Goal: Task Accomplishment & Management: Complete application form

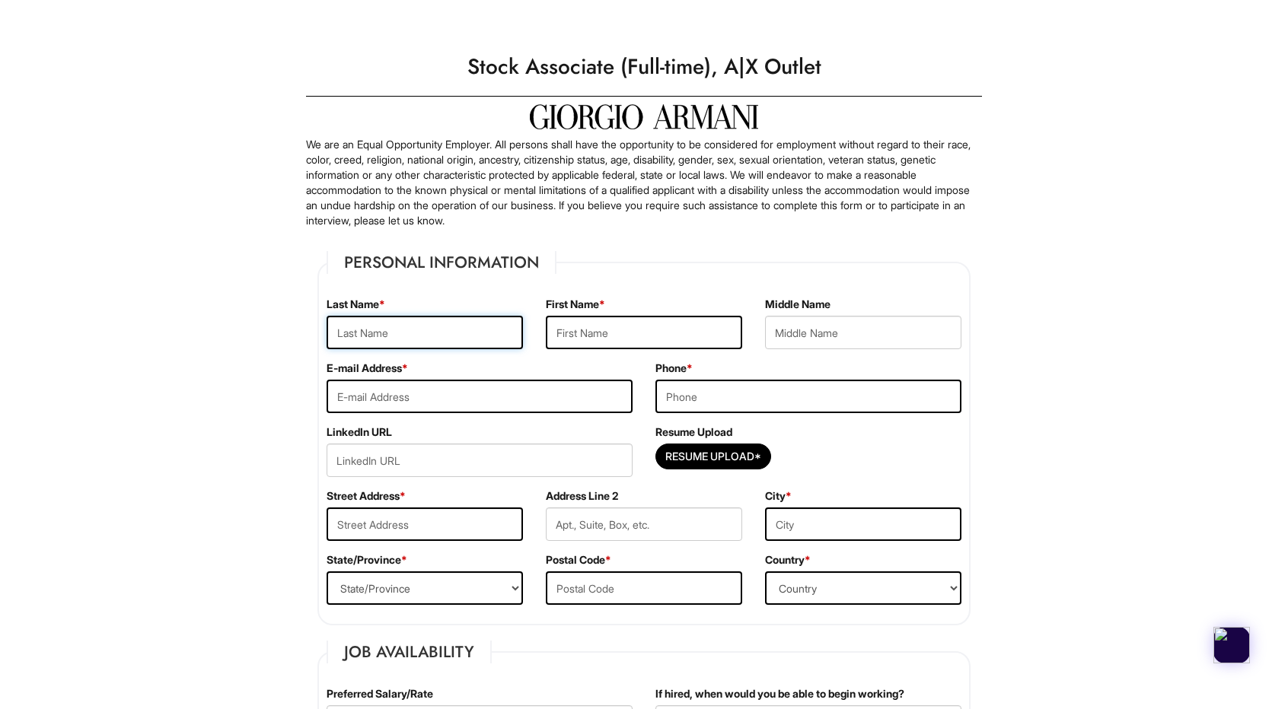
click at [436, 327] on input "text" at bounding box center [425, 332] width 196 height 33
type input "[PERSON_NAME]"
type input "[EMAIL_ADDRESS][DOMAIN_NAME]"
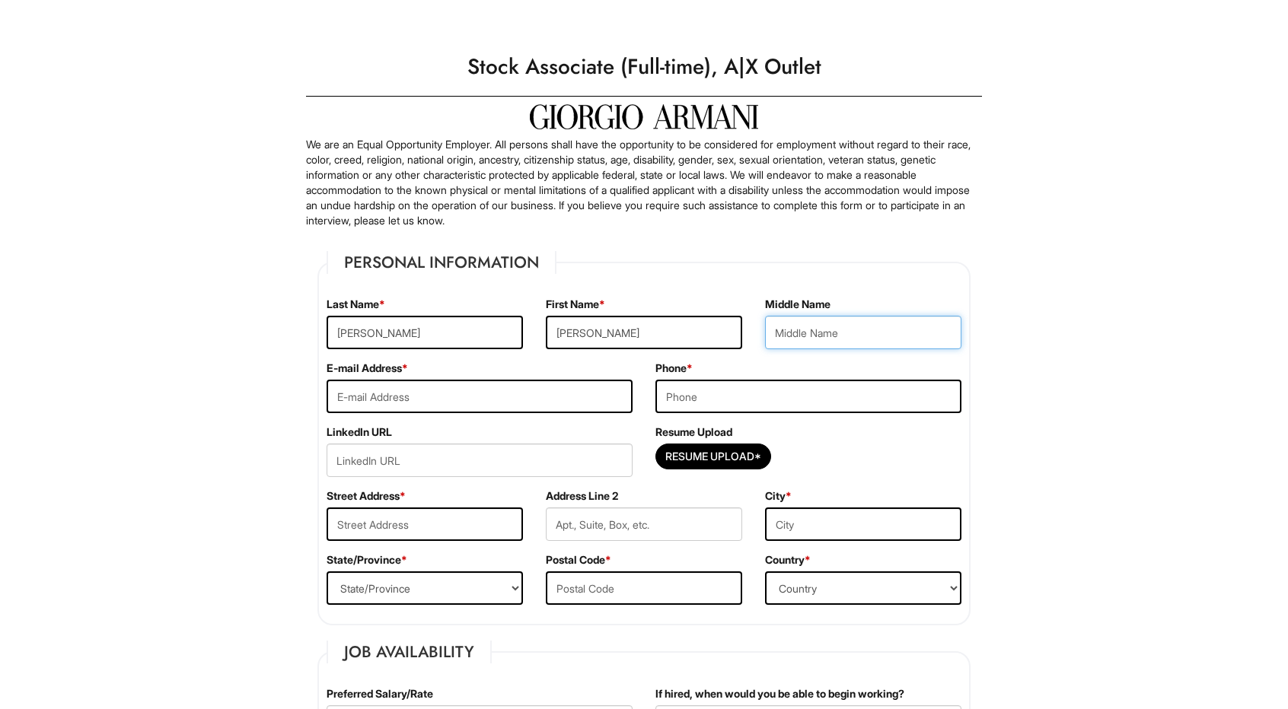
type input "7024718171"
type input "[STREET_ADDRESS]"
type input "[GEOGRAPHIC_DATA]"
select select "NV"
type input "89130"
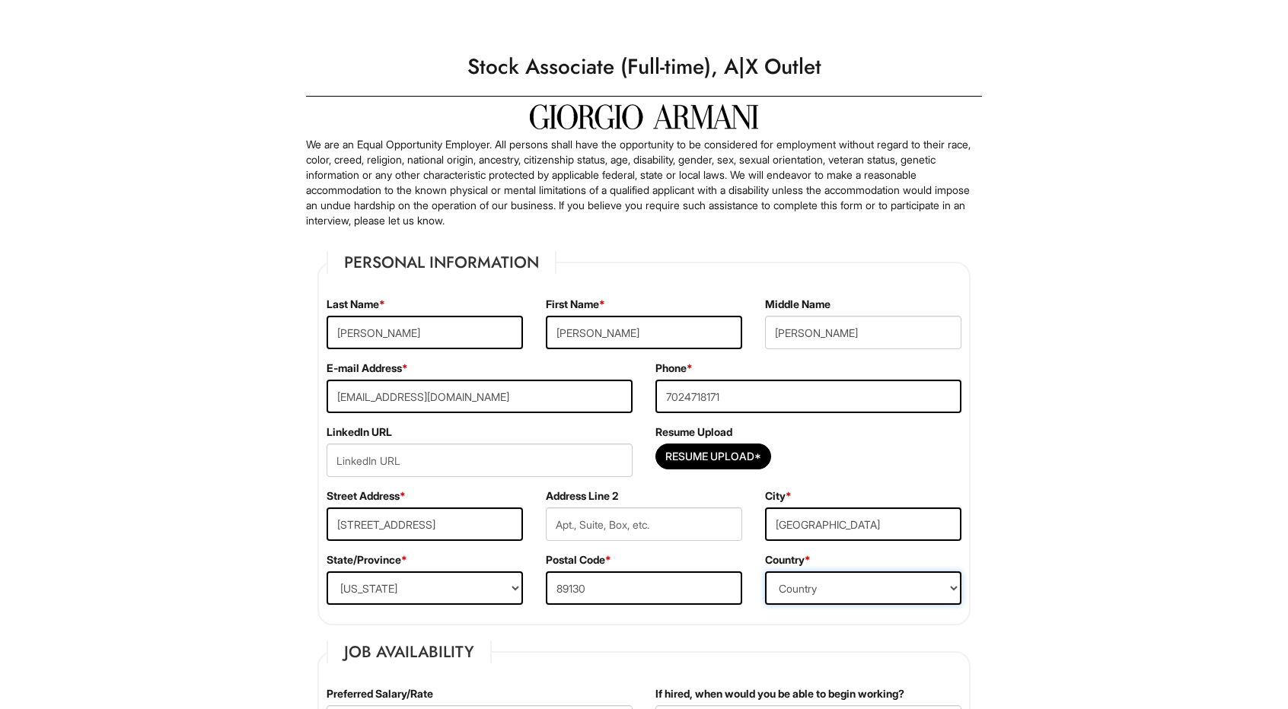
select select "[GEOGRAPHIC_DATA]"
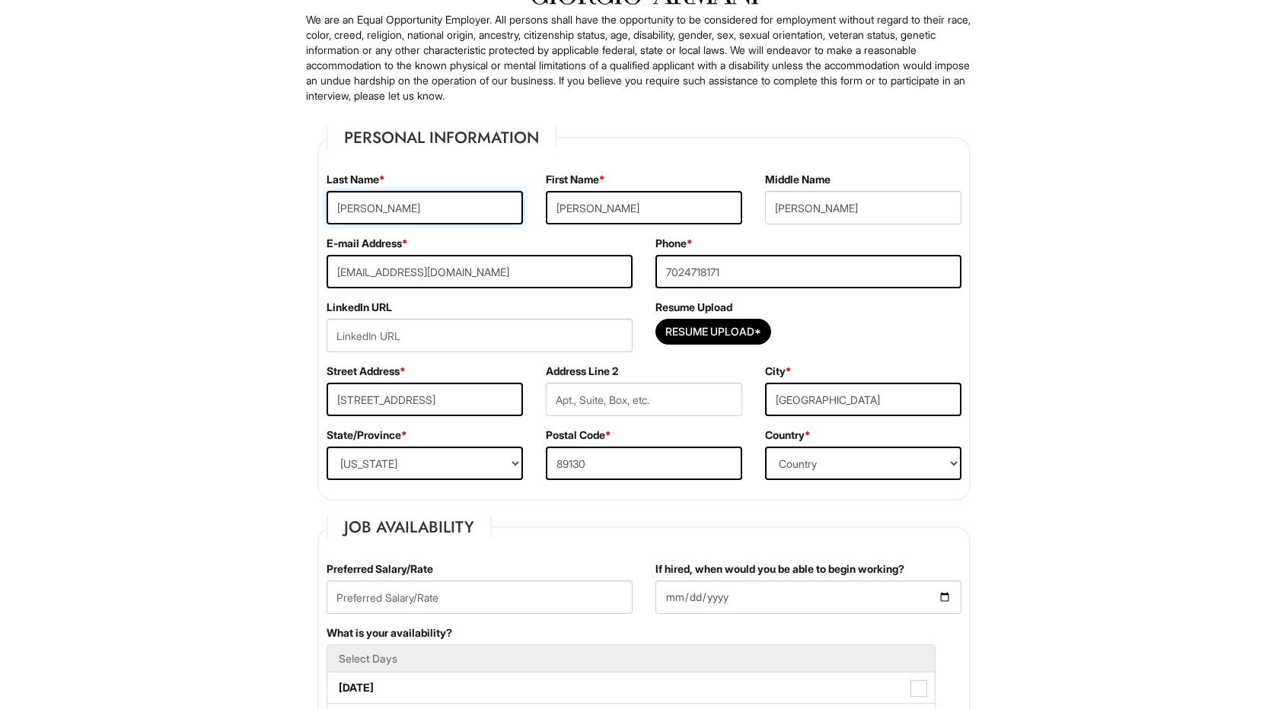
scroll to position [126, 0]
click at [754, 279] on input "7024718171" at bounding box center [808, 269] width 306 height 33
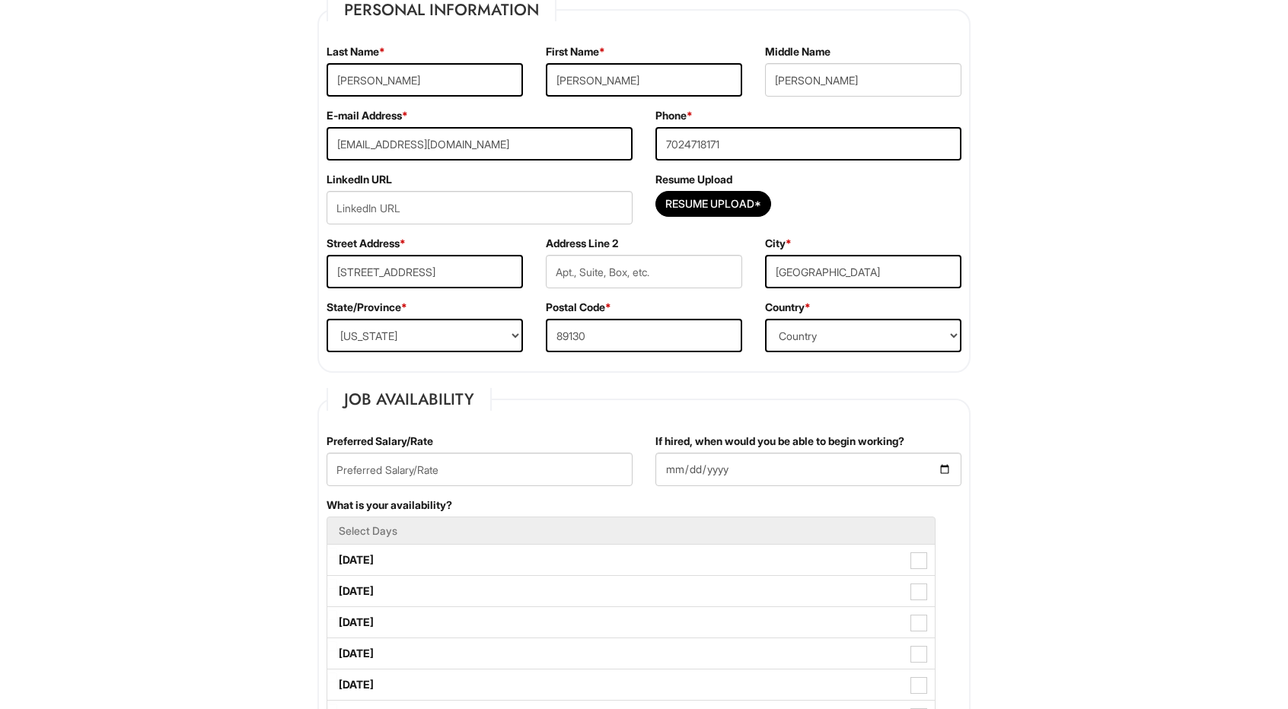
scroll to position [253, 0]
click at [712, 203] on input "Resume Upload*" at bounding box center [713, 203] width 114 height 24
type input "C:\fakepath\[PERSON_NAME] Resume.pdf"
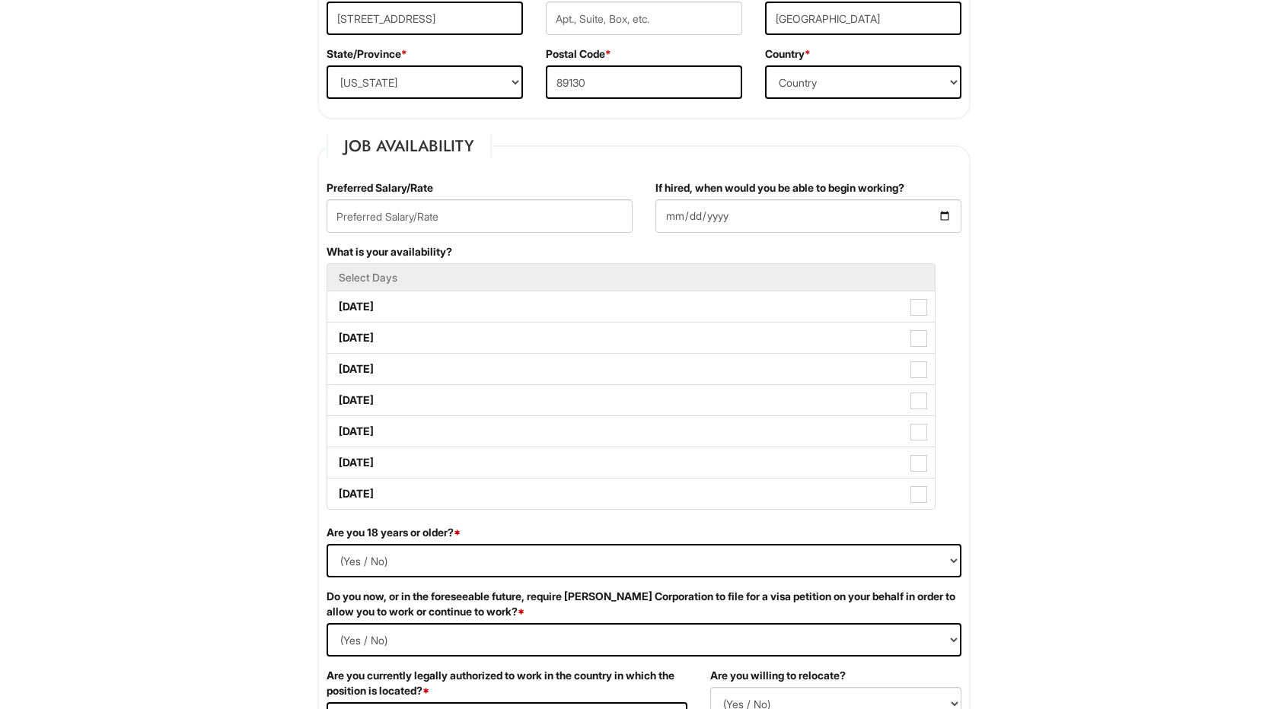
scroll to position [507, 0]
click at [942, 215] on input "If hired, when would you be able to begin working?" at bounding box center [808, 215] width 306 height 33
type input "[DATE]"
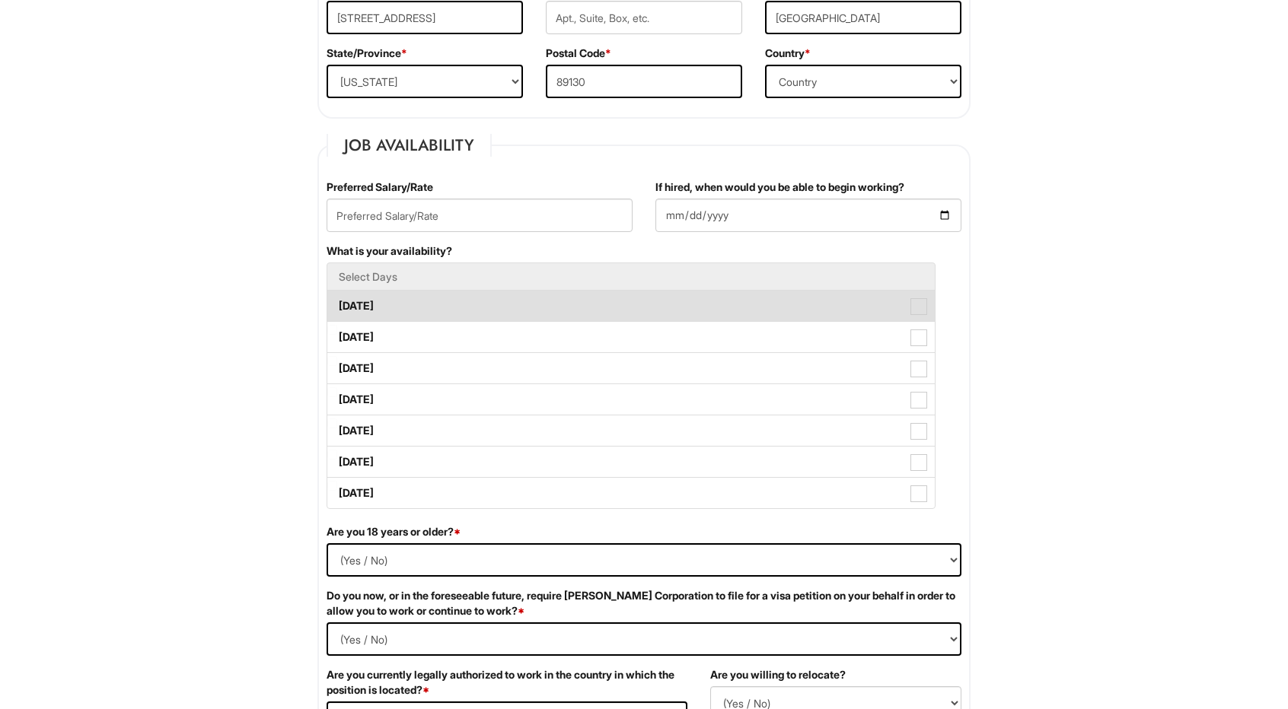
click at [920, 304] on span at bounding box center [918, 306] width 17 height 17
click at [337, 304] on Available_Monday "[DATE]" at bounding box center [332, 299] width 10 height 10
checkbox Available_Monday "true"
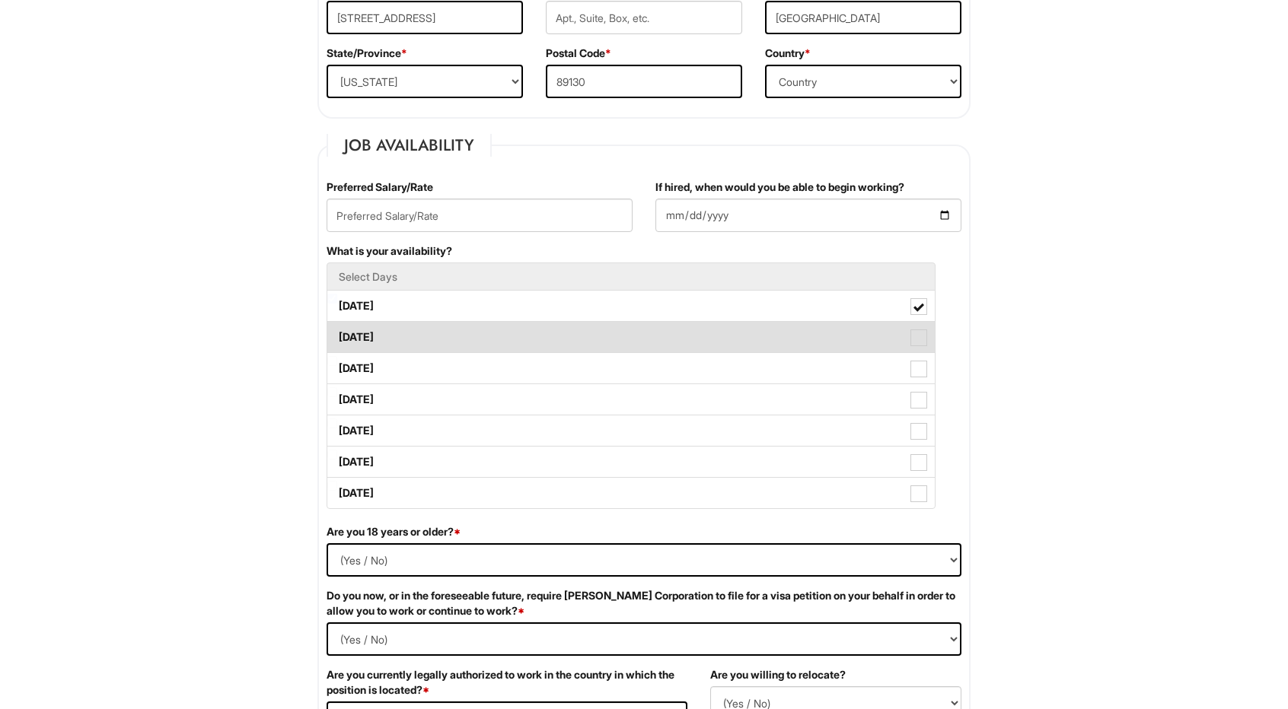
click at [917, 330] on span at bounding box center [918, 338] width 17 height 17
click at [337, 330] on Available_Tuesday "[DATE]" at bounding box center [332, 330] width 10 height 10
checkbox Available_Tuesday "true"
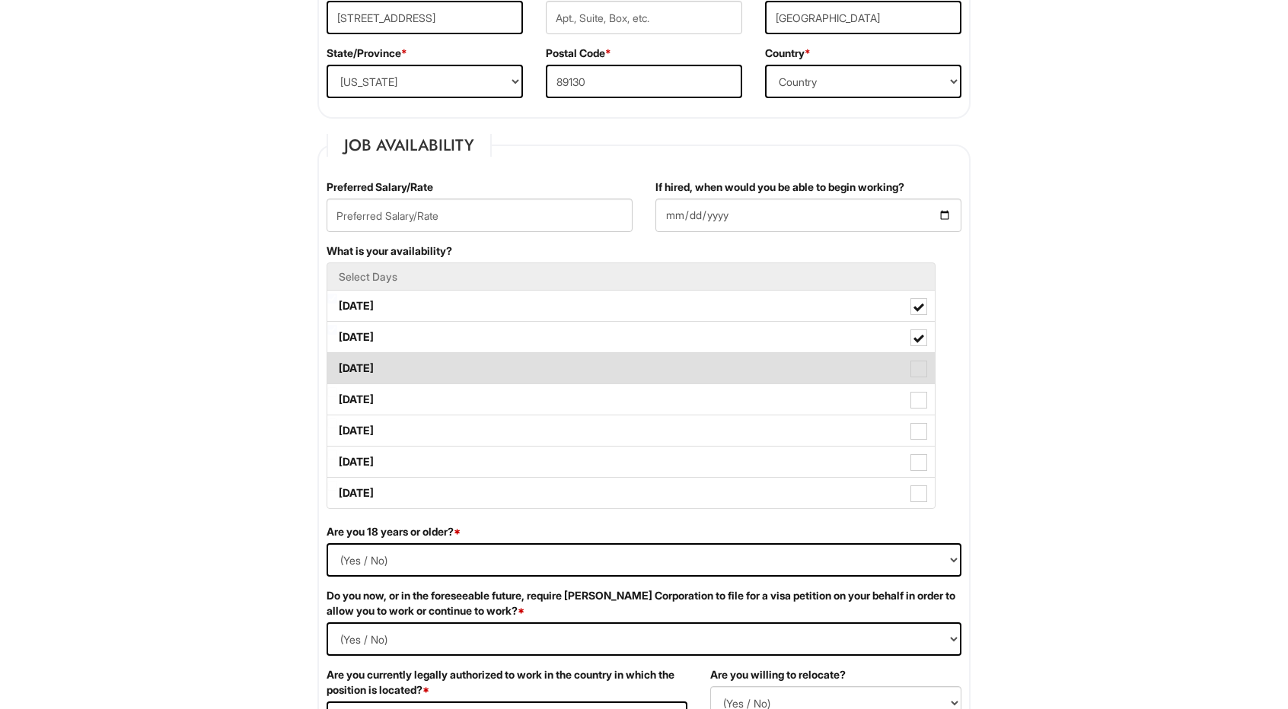
click at [924, 373] on span at bounding box center [918, 369] width 17 height 17
click at [337, 366] on Available_Wednesday "[DATE]" at bounding box center [332, 361] width 10 height 10
checkbox Available_Wednesday "true"
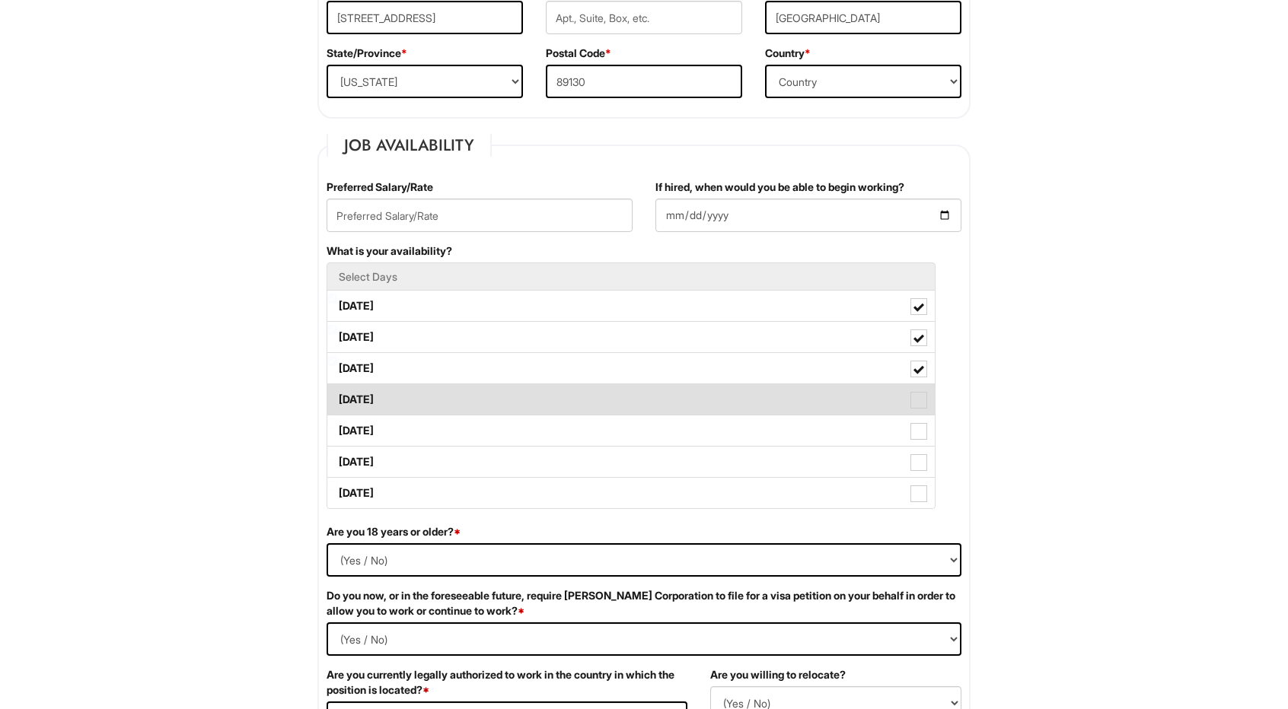
click at [922, 403] on span at bounding box center [918, 400] width 17 height 17
click at [337, 397] on Available_Thursday "[DATE]" at bounding box center [332, 392] width 10 height 10
checkbox Available_Thursday "true"
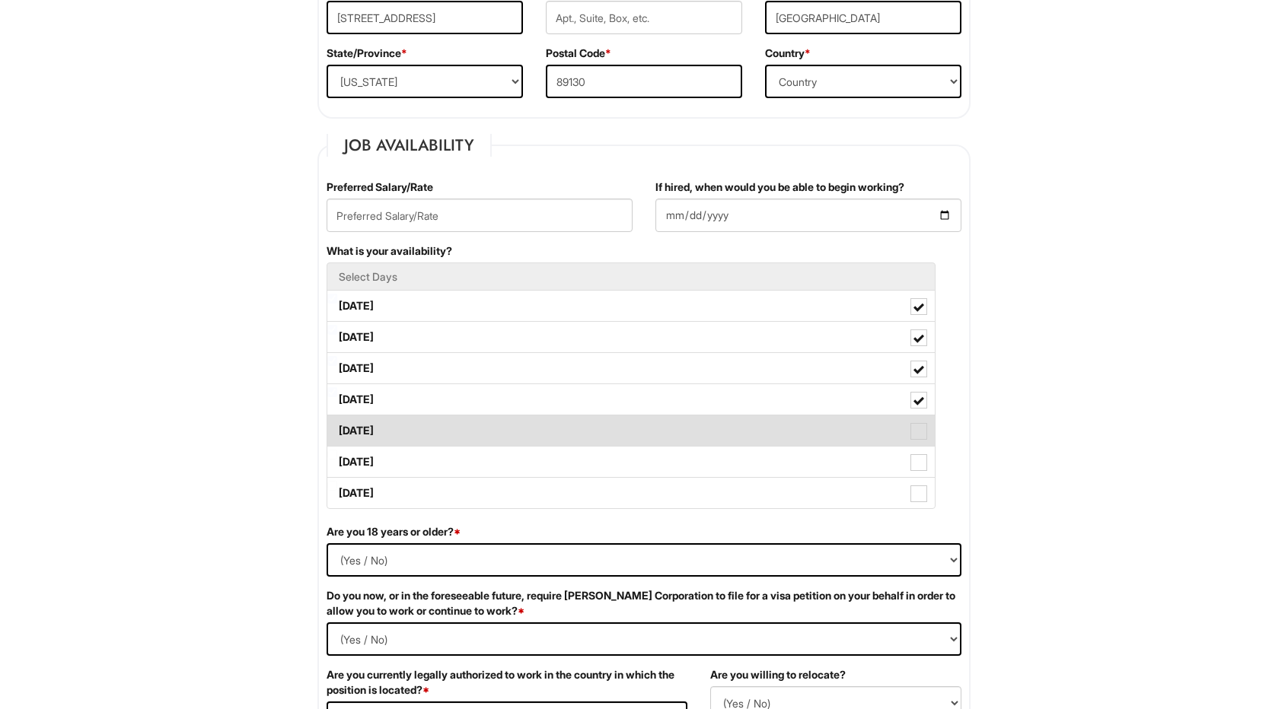
click at [918, 435] on span at bounding box center [918, 431] width 17 height 17
click at [337, 429] on Available_Friday "[DATE]" at bounding box center [332, 424] width 10 height 10
checkbox Available_Friday "true"
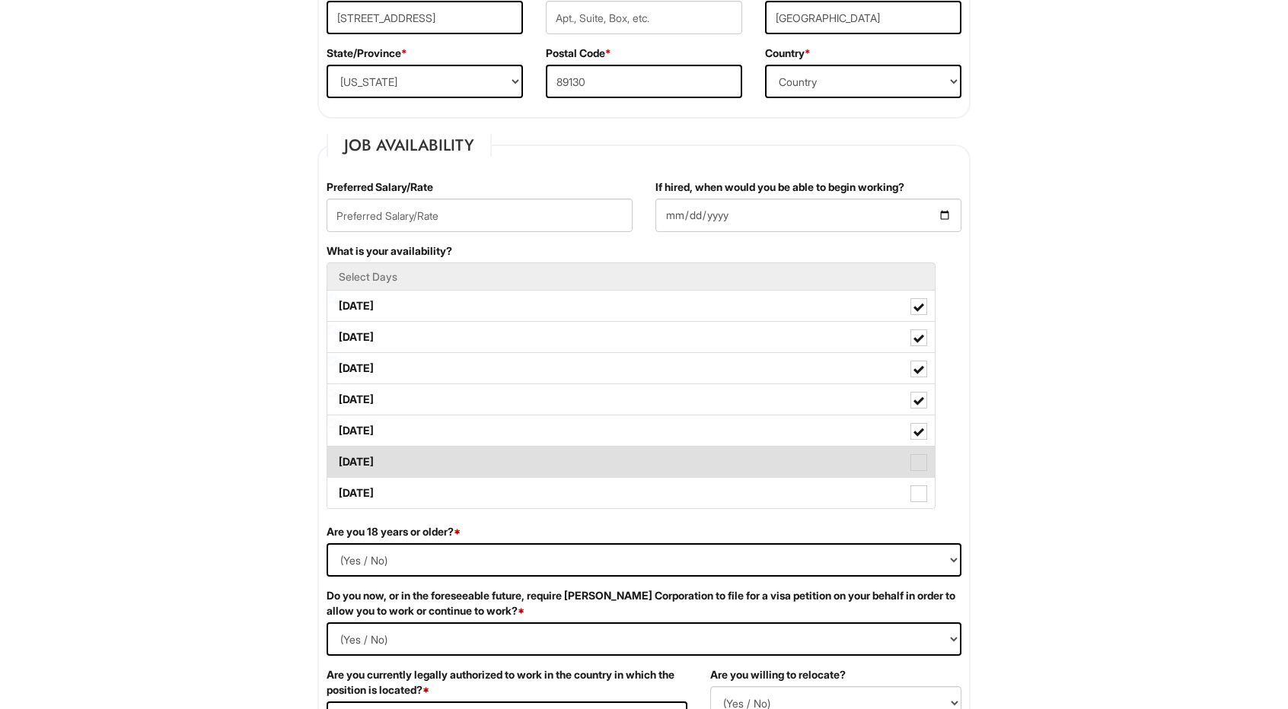
click at [918, 457] on span at bounding box center [918, 462] width 17 height 17
click at [337, 457] on Available_Saturday "[DATE]" at bounding box center [332, 455] width 10 height 10
checkbox Available_Saturday "true"
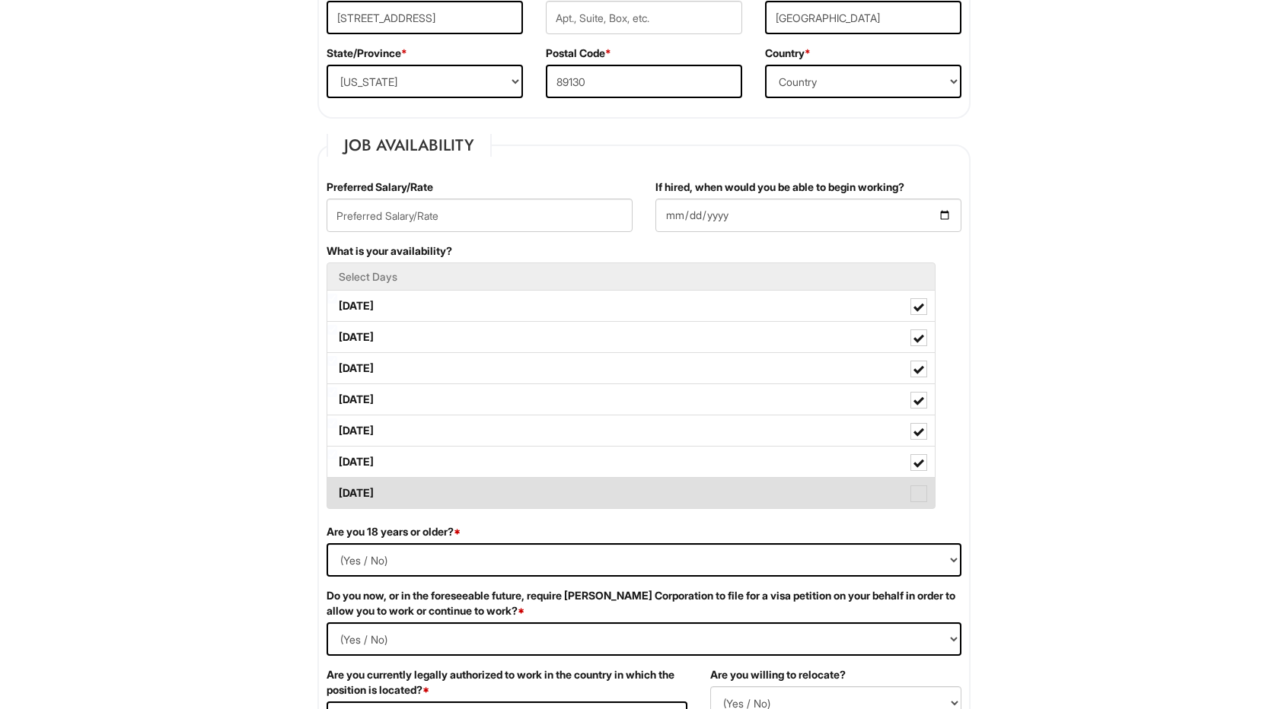
click at [919, 493] on span at bounding box center [918, 494] width 17 height 17
click at [337, 491] on Available_Sunday "[DATE]" at bounding box center [332, 486] width 10 height 10
checkbox Available_Sunday "true"
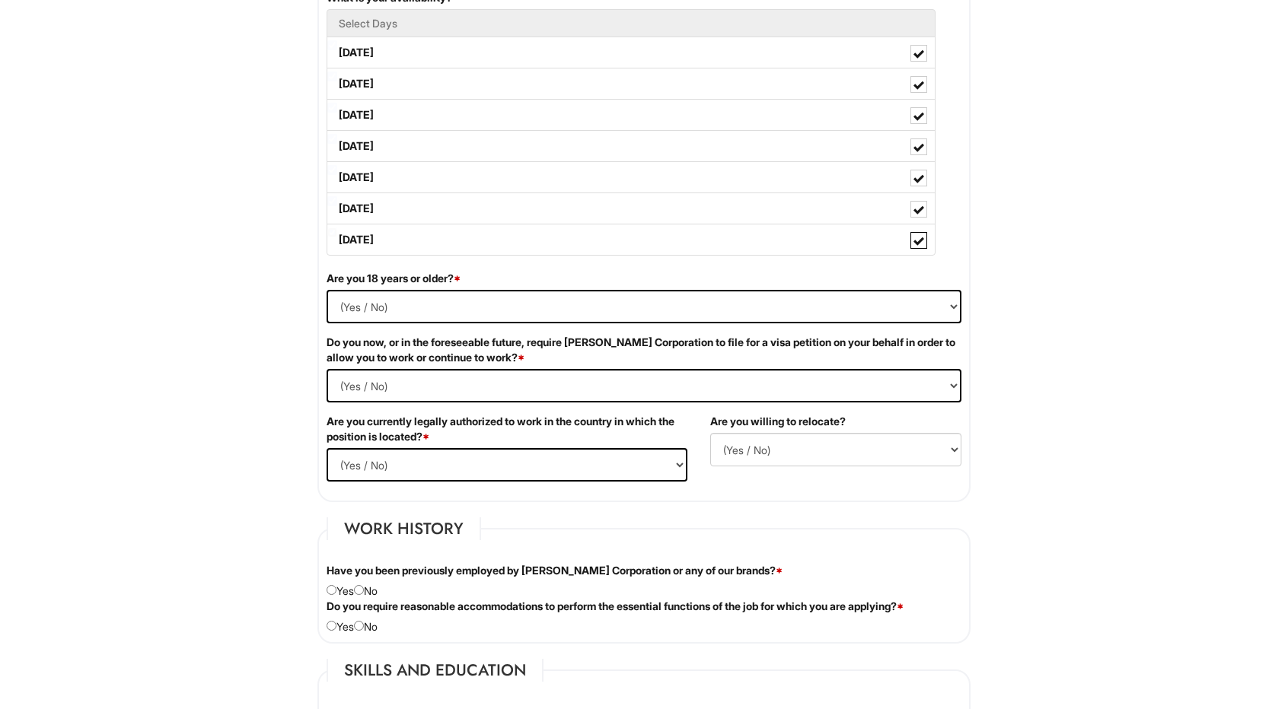
scroll to position [761, 0]
click at [373, 295] on select "(Yes / No) Yes No" at bounding box center [644, 305] width 635 height 33
click at [362, 297] on select "(Yes / No) Yes No" at bounding box center [644, 305] width 635 height 33
select select "Yes"
click at [327, 289] on select "(Yes / No) Yes No" at bounding box center [644, 305] width 635 height 33
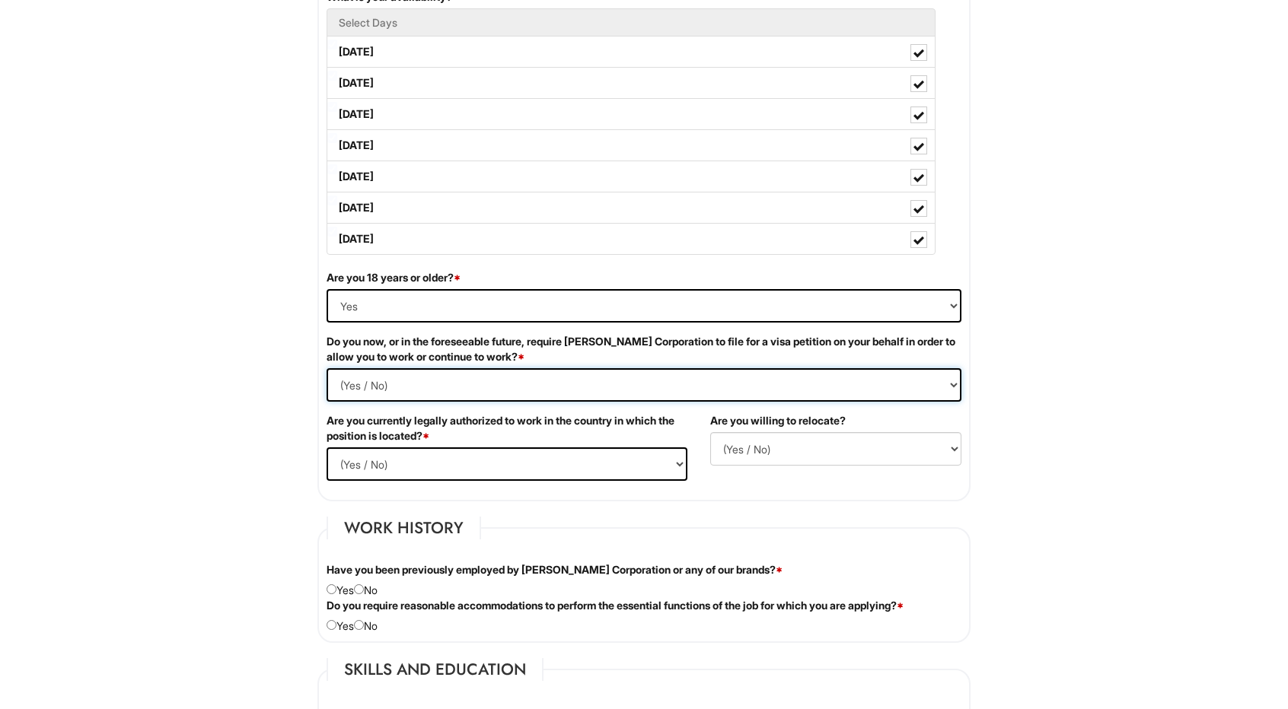
click at [365, 375] on Required "(Yes / No) Yes No" at bounding box center [644, 384] width 635 height 33
select Required "No"
click at [327, 368] on Required "(Yes / No) Yes No" at bounding box center [644, 384] width 635 height 33
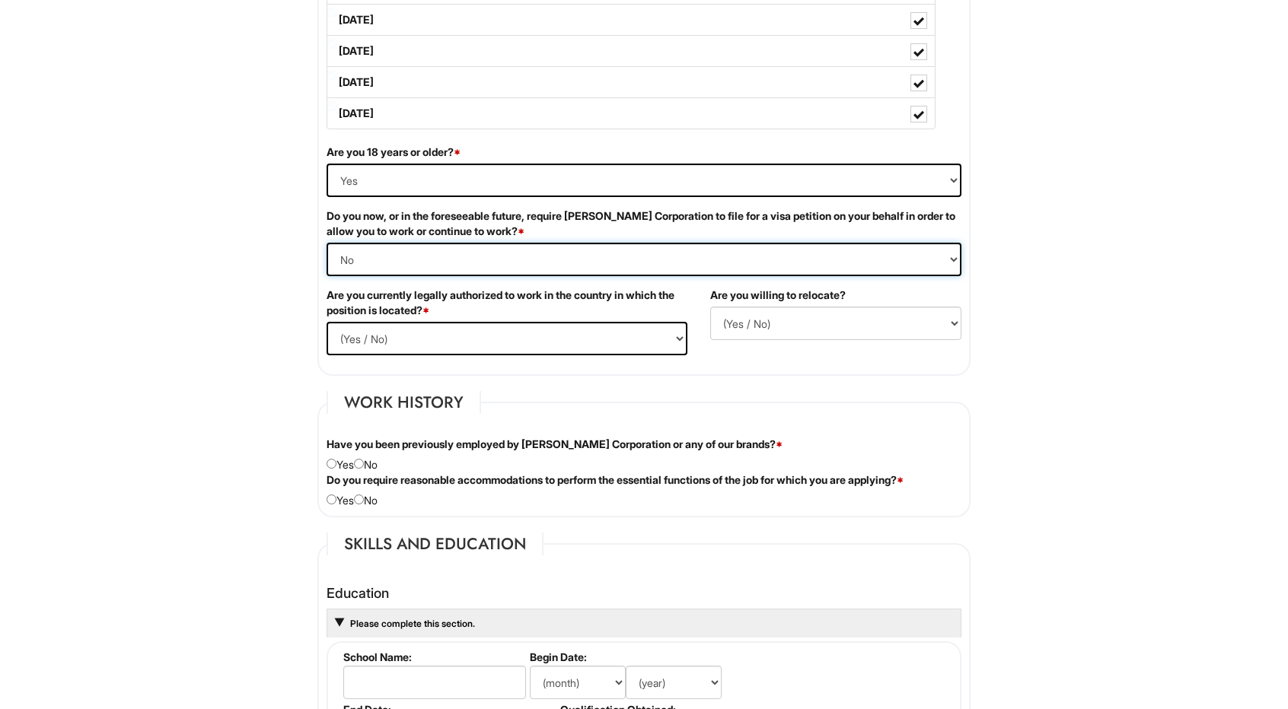
scroll to position [888, 0]
click at [417, 333] on select "(Yes / No) Yes No" at bounding box center [507, 337] width 361 height 33
select select "Yes"
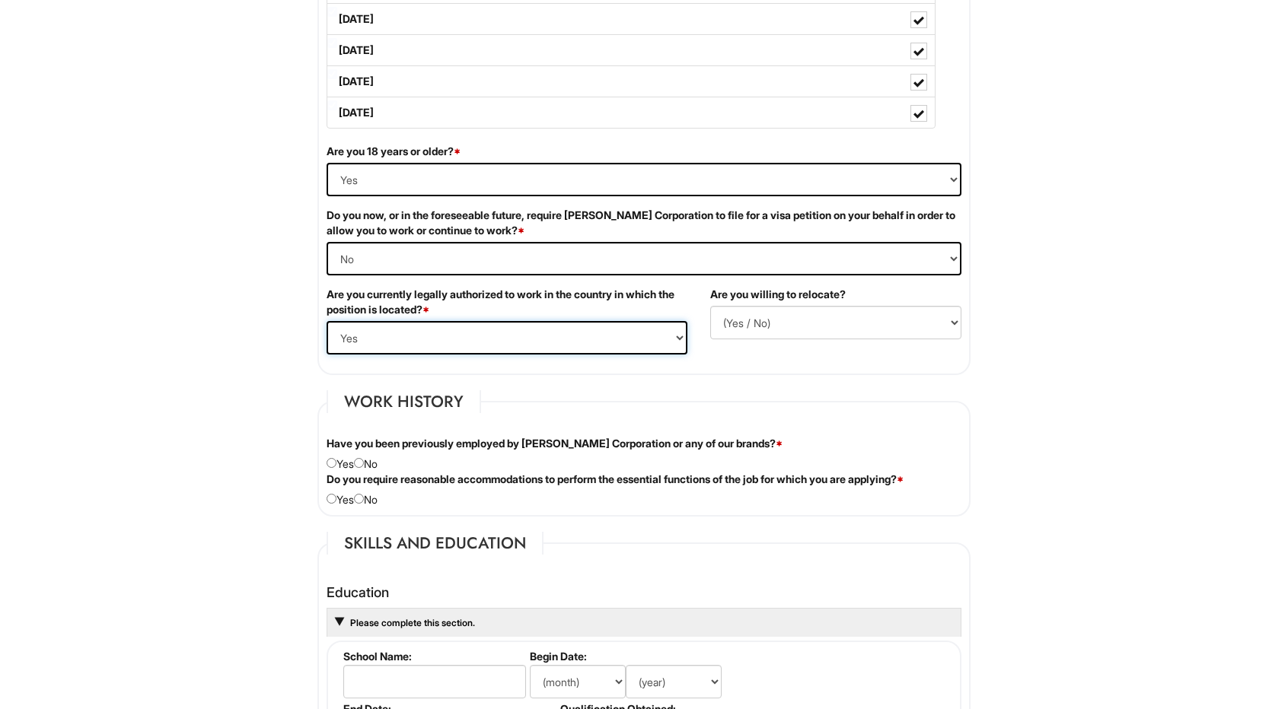
click at [327, 321] on select "(Yes / No) Yes No" at bounding box center [507, 337] width 361 height 33
click at [792, 324] on select "(Yes / No) No Yes" at bounding box center [835, 322] width 251 height 33
select select "Y"
click at [710, 306] on select "(Yes / No) No Yes" at bounding box center [835, 322] width 251 height 33
click at [815, 325] on select "(Yes / No) No Yes" at bounding box center [835, 322] width 251 height 33
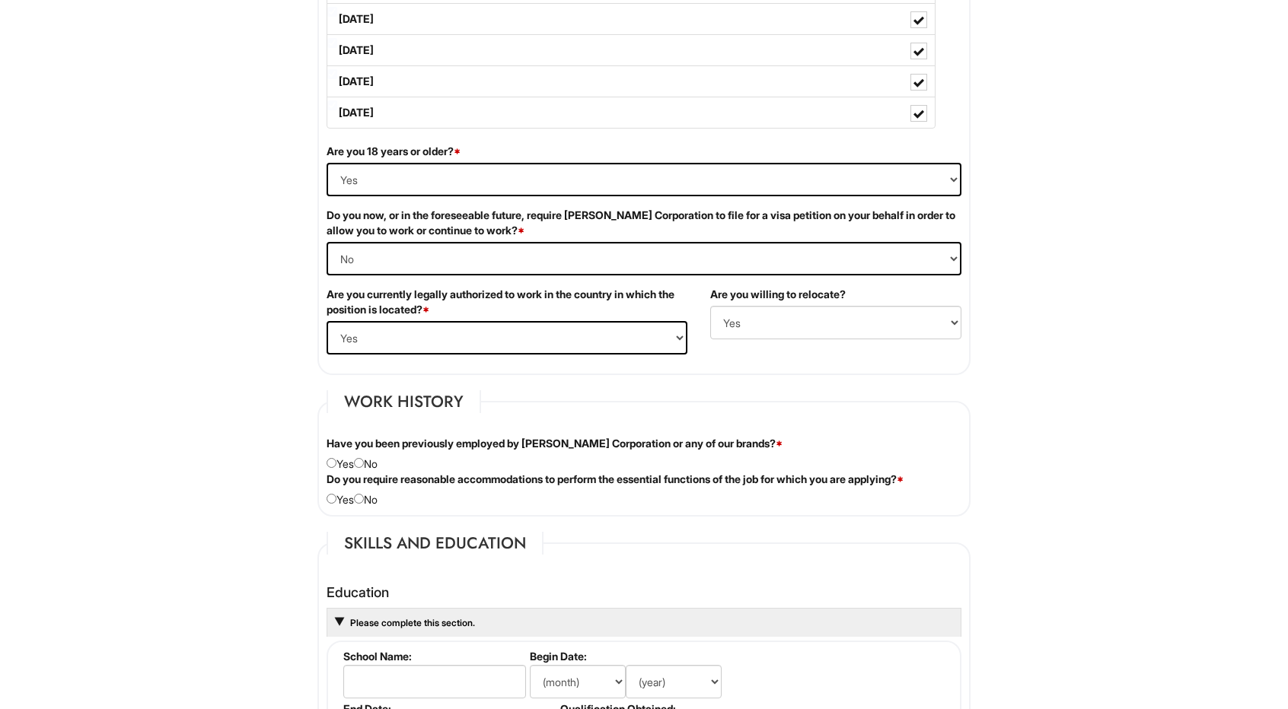
click at [192, 327] on html "Please Complete This Form 1 2 3 Stock Associate (Full-time), A|X Outlet PLEASE …" at bounding box center [644, 599] width 1288 height 2974
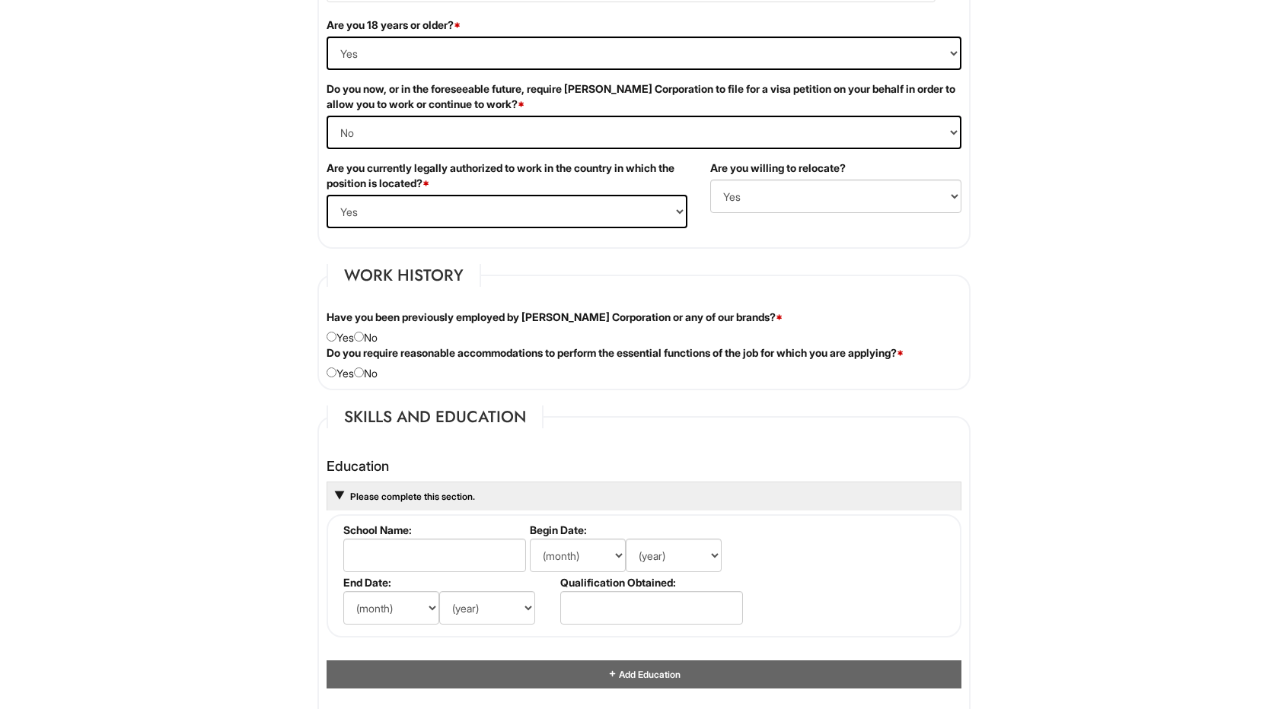
scroll to position [1015, 0]
click at [358, 334] on div "Have you been previously employed by [PERSON_NAME] Corporation or any of our br…" at bounding box center [644, 327] width 658 height 36
click at [362, 335] on input "radio" at bounding box center [359, 336] width 10 height 10
radio input "true"
click at [362, 371] on input "radio" at bounding box center [359, 372] width 10 height 10
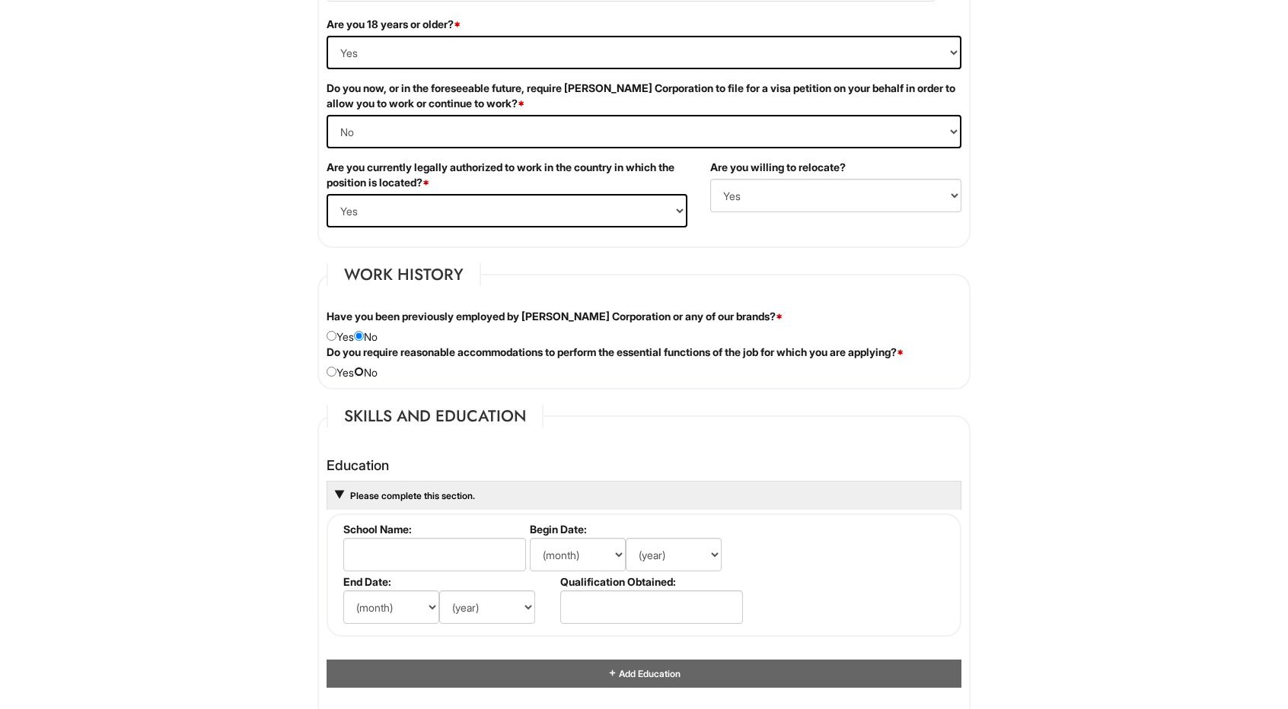
radio input "true"
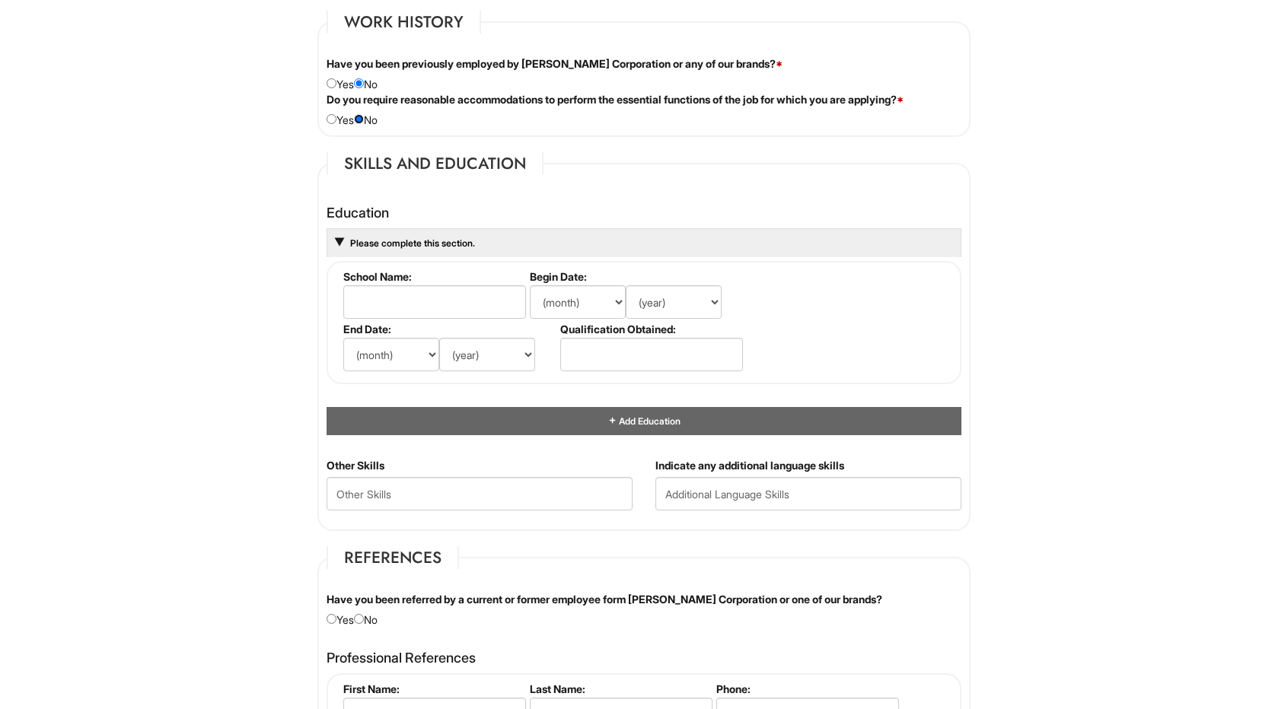
scroll to position [1268, 0]
click at [415, 303] on input "text" at bounding box center [434, 301] width 183 height 33
type input "[GEOGRAPHIC_DATA][US_STATE], [GEOGRAPHIC_DATA]"
drag, startPoint x: 515, startPoint y: 304, endPoint x: 279, endPoint y: 298, distance: 235.3
click at [199, 308] on html "Please Complete This Form 1 2 3 Stock Associate (Full-time), A|X Outlet PLEASE …" at bounding box center [644, 219] width 1288 height 2974
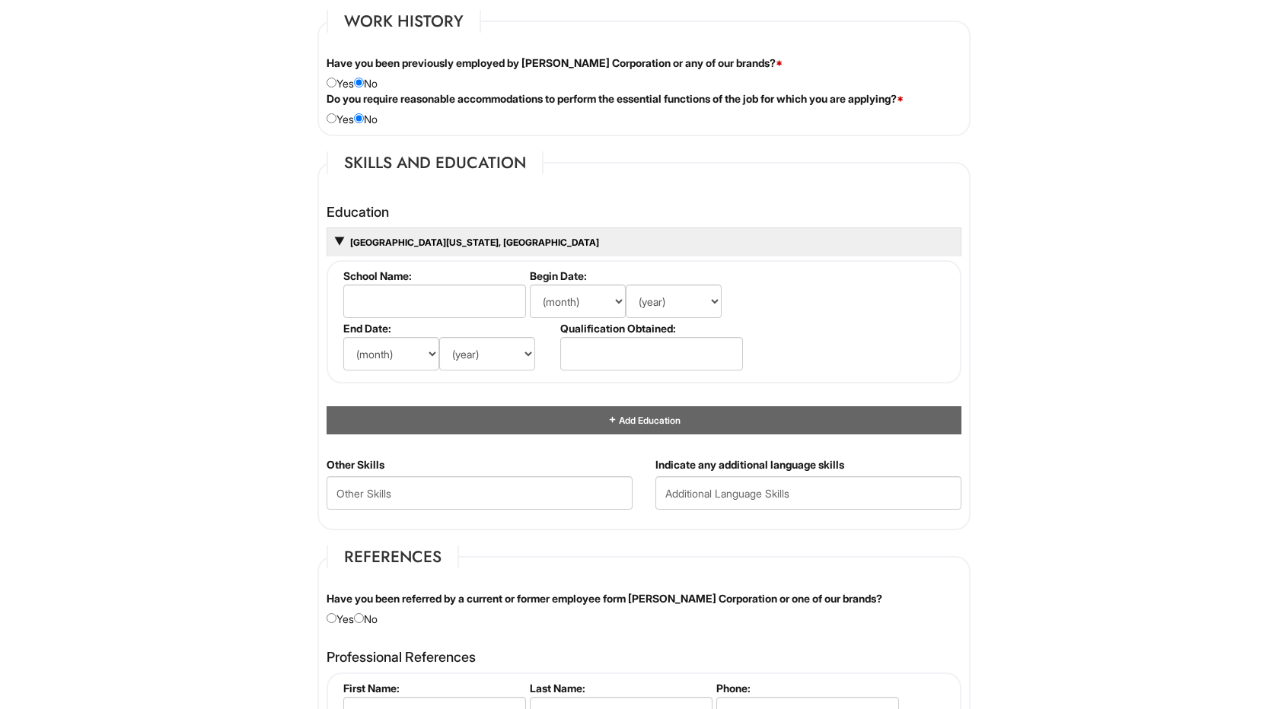
drag, startPoint x: 202, startPoint y: 324, endPoint x: 213, endPoint y: 331, distance: 13.1
click at [202, 325] on html "Please Complete This Form 1 2 3 Stock Associate (Full-time), A|X Outlet PLEASE …" at bounding box center [644, 219] width 1288 height 2974
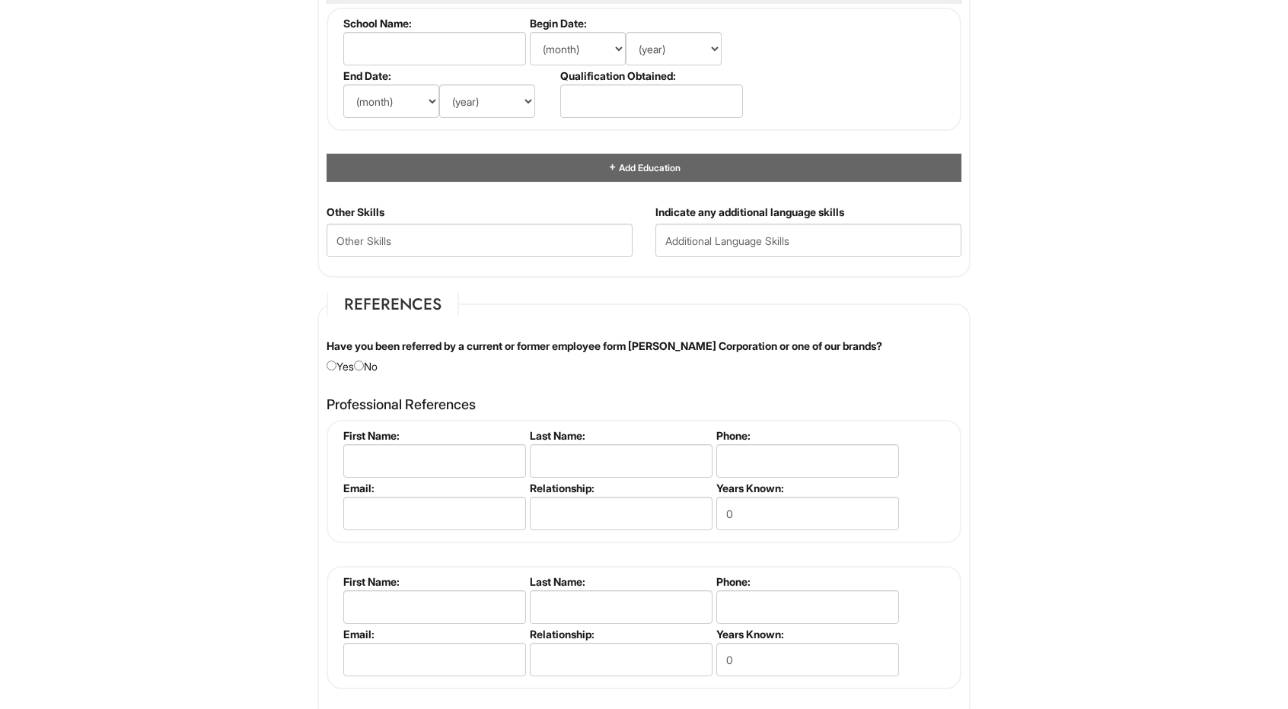
scroll to position [1522, 0]
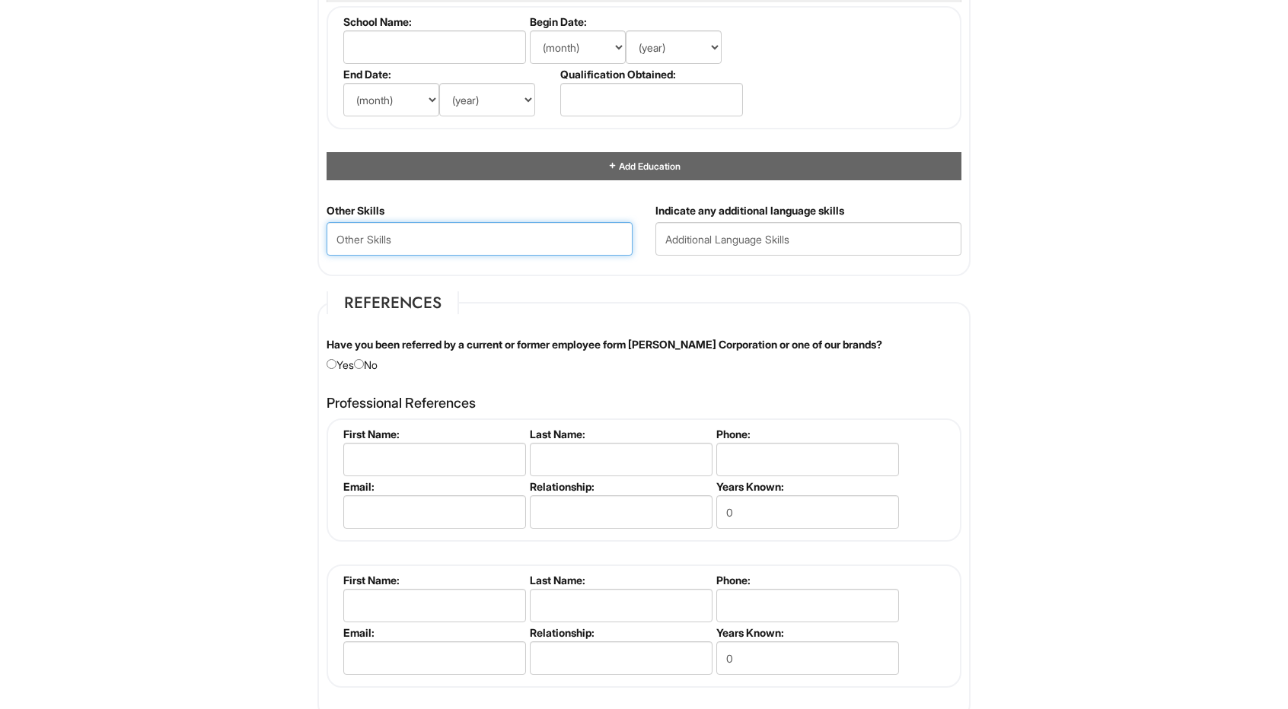
click at [410, 241] on Skills "text" at bounding box center [480, 238] width 306 height 33
type Skills "p"
type Skills "Time management"
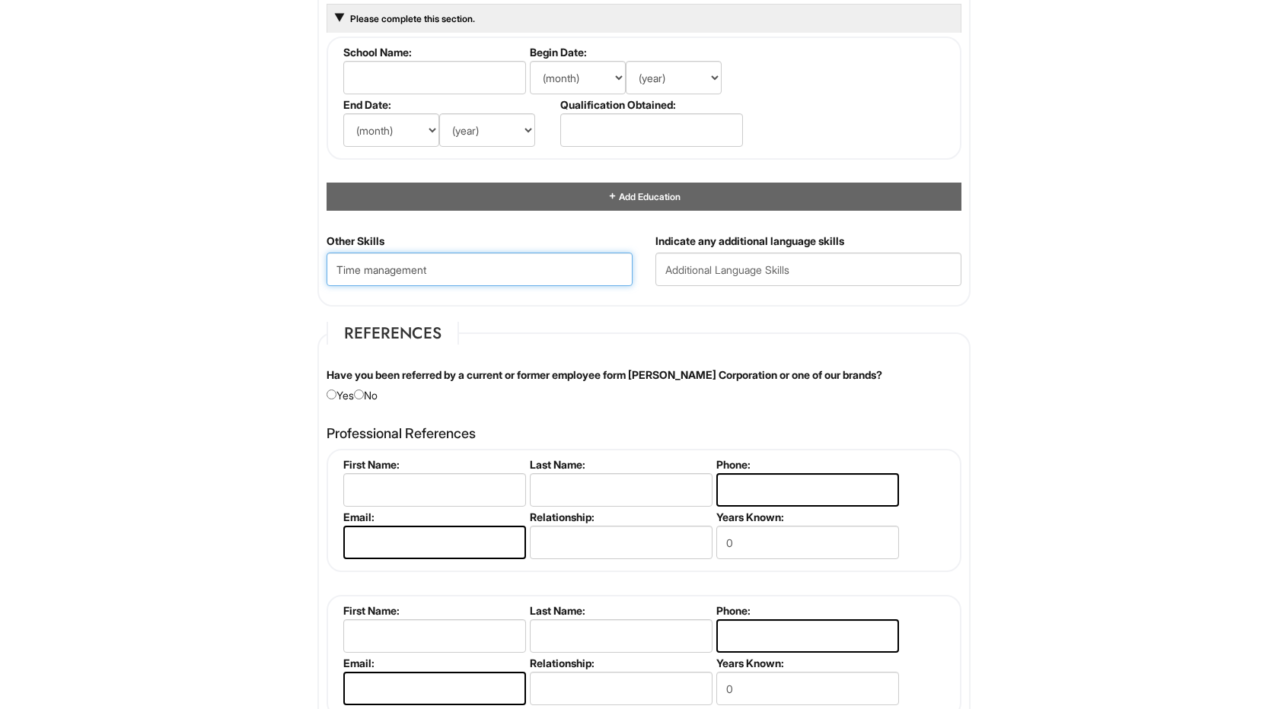
scroll to position [93, 0]
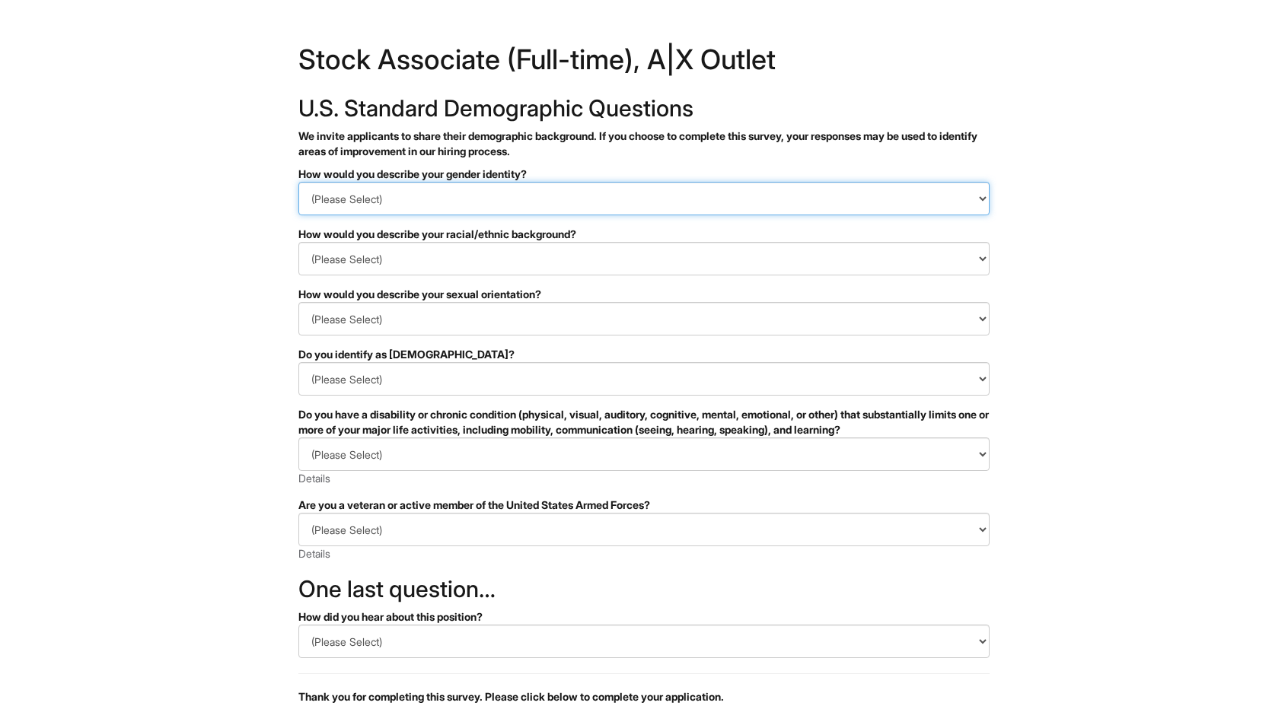
click at [483, 206] on select "(Please Select) Man Woman Non-binary I prefer to self-describe I don't wish to …" at bounding box center [643, 198] width 691 height 33
select select "Man"
click at [298, 182] on select "(Please Select) Man Woman Non-binary I prefer to self-describe I don't wish to …" at bounding box center [643, 198] width 691 height 33
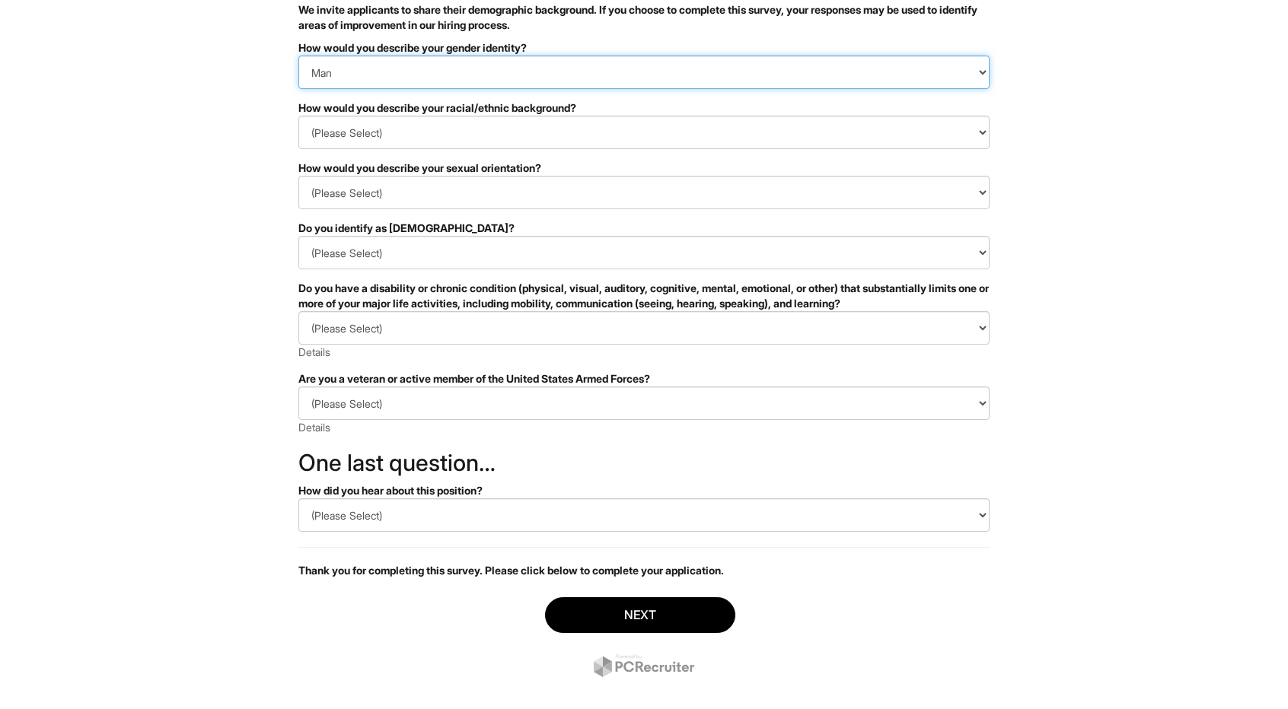
scroll to position [126, 0]
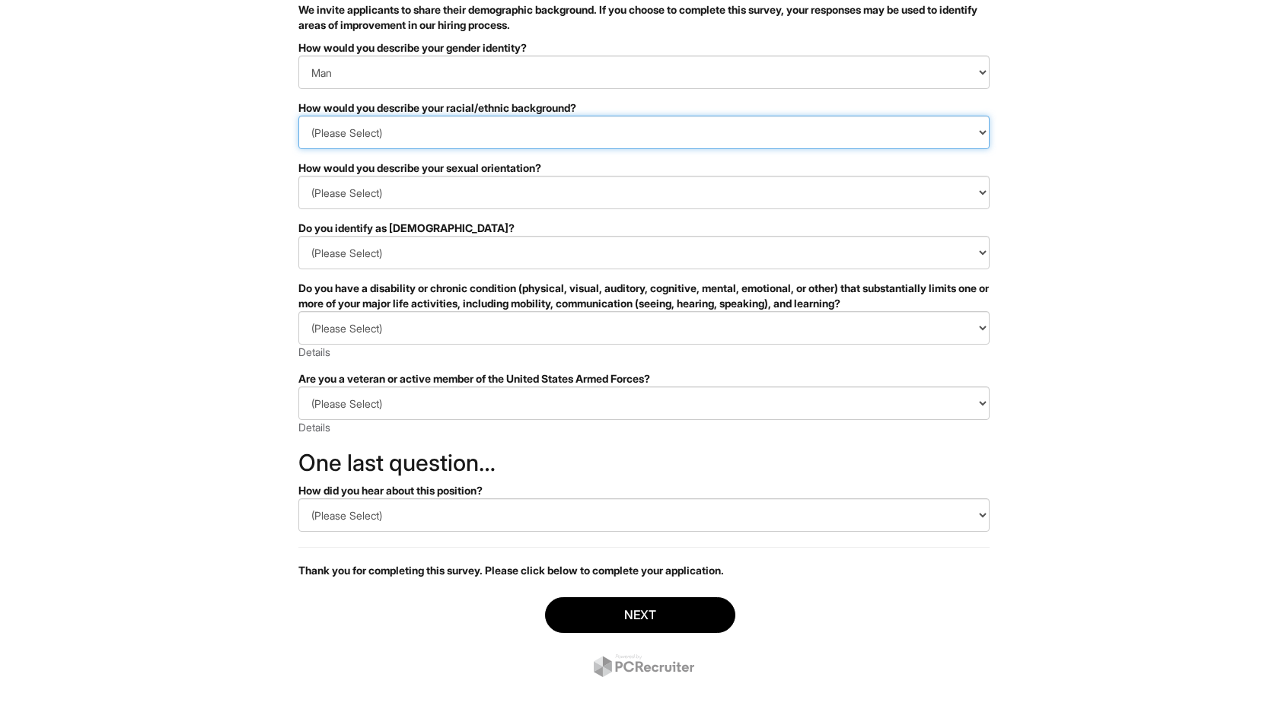
click at [435, 129] on select "(Please Select) Black or of African descent East Asian Hispanic, Latinx or of S…" at bounding box center [643, 132] width 691 height 33
select select "I don't wish to answer"
click at [298, 116] on select "(Please Select) Black or of African descent East Asian Hispanic, Latinx or of S…" at bounding box center [643, 132] width 691 height 33
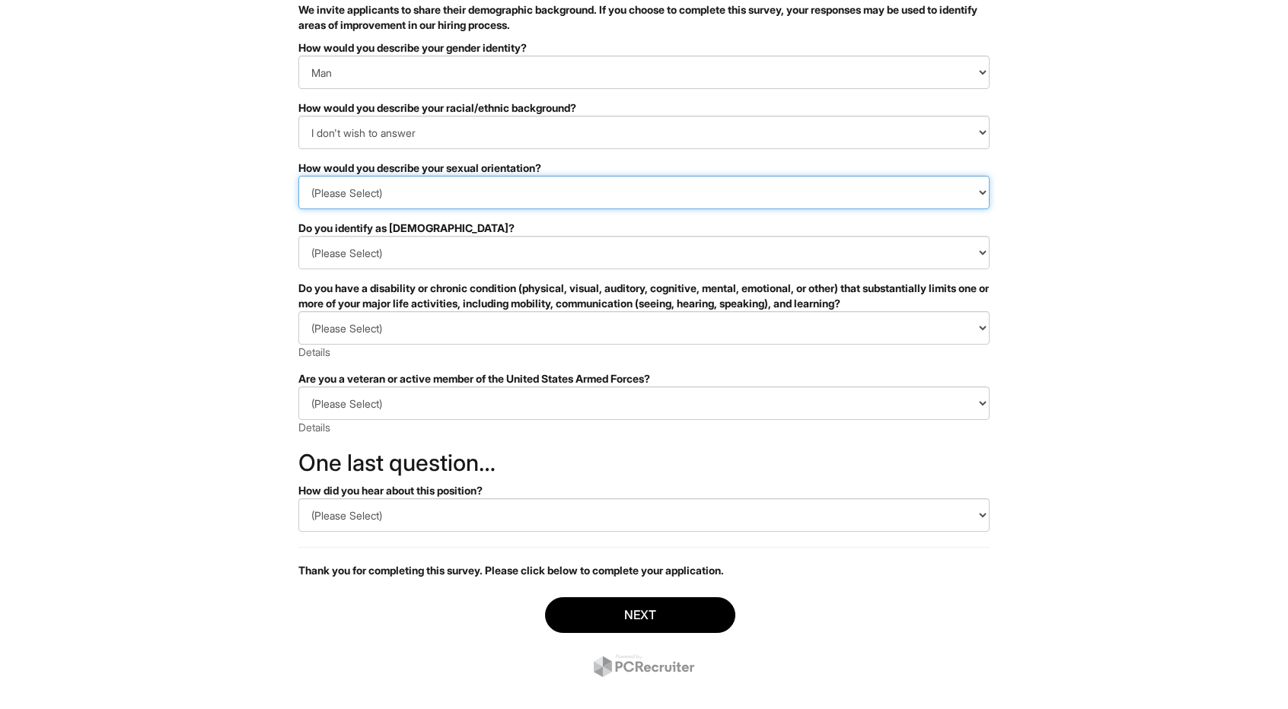
click at [398, 191] on select "(Please Select) Asexual Bisexual and/or pansexual Gay Heterosexual Lesbian Quee…" at bounding box center [643, 192] width 691 height 33
select select "Heterosexual"
click at [298, 176] on select "(Please Select) Asexual Bisexual and/or pansexual Gay Heterosexual Lesbian Quee…" at bounding box center [643, 192] width 691 height 33
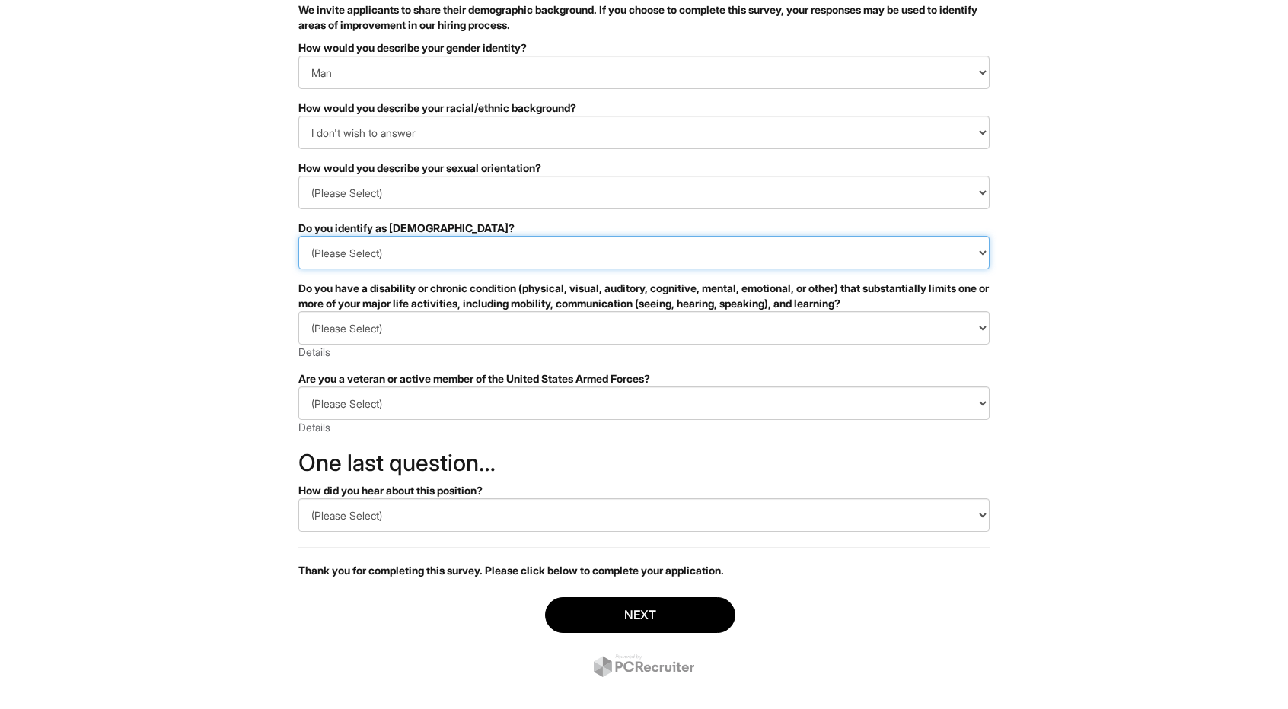
click at [454, 258] on select "(Please Select) Yes No I prefer to self-describe I don't wish to answer" at bounding box center [643, 252] width 691 height 33
select select "No"
click at [298, 236] on select "(Please Select) Yes No I prefer to self-describe I don't wish to answer" at bounding box center [643, 252] width 691 height 33
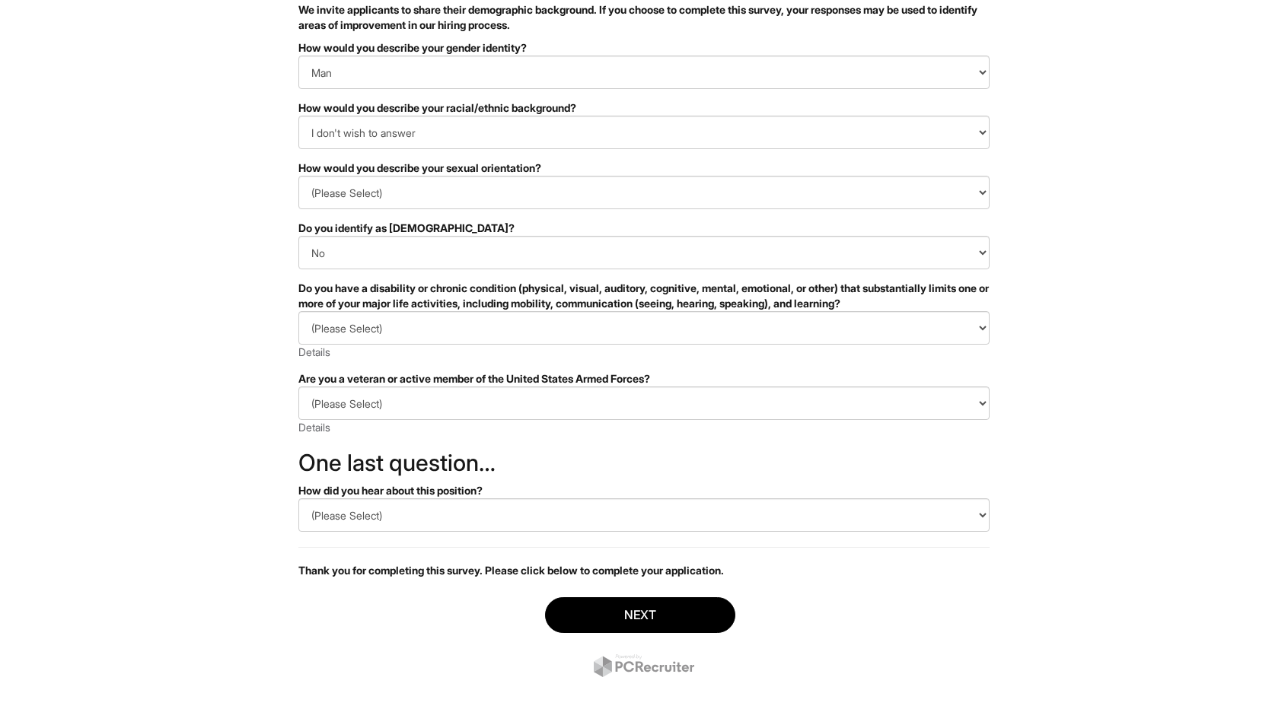
click at [471, 344] on div "(Please Select) YES, I HAVE A DISABILITY (or previously had a disability) NO, I…" at bounding box center [643, 335] width 691 height 49
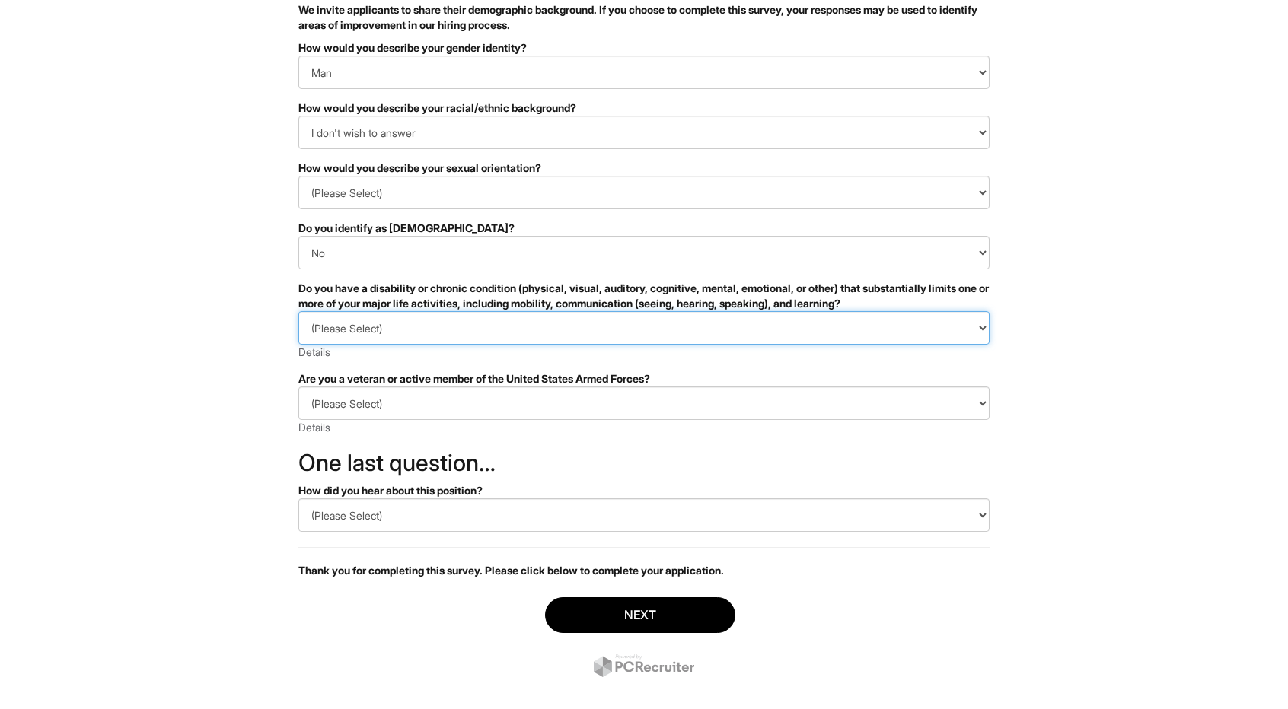
click at [378, 324] on select "(Please Select) YES, I HAVE A DISABILITY (or previously had a disability) NO, I…" at bounding box center [643, 327] width 691 height 33
select select "NO, I DON'T HAVE A DISABILITY"
click at [298, 311] on select "(Please Select) YES, I HAVE A DISABILITY (or previously had a disability) NO, I…" at bounding box center [643, 327] width 691 height 33
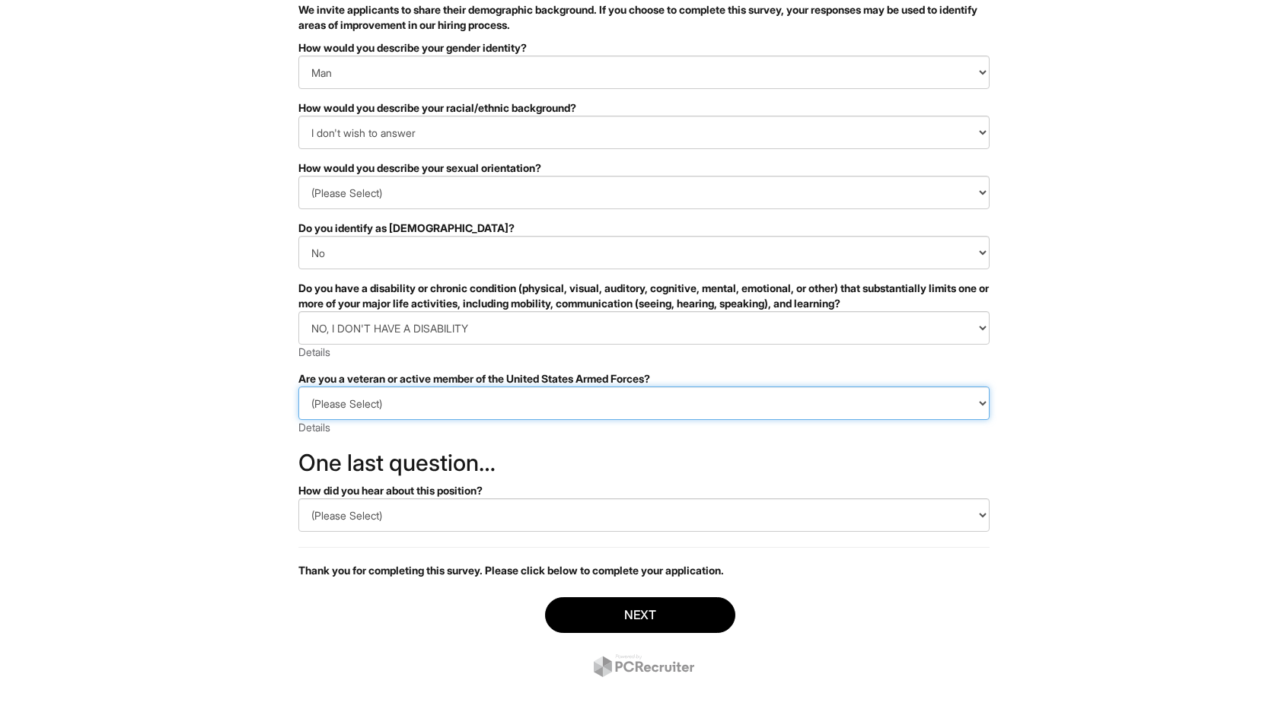
click at [445, 409] on select "(Please Select) I IDENTIFY AS ONE OR MORE OF THE CLASSIFICATIONS OF PROTECTED V…" at bounding box center [643, 403] width 691 height 33
select select "I PREFER NOT TO ANSWER"
click at [298, 387] on select "(Please Select) I IDENTIFY AS ONE OR MORE OF THE CLASSIFICATIONS OF PROTECTED V…" at bounding box center [643, 403] width 691 height 33
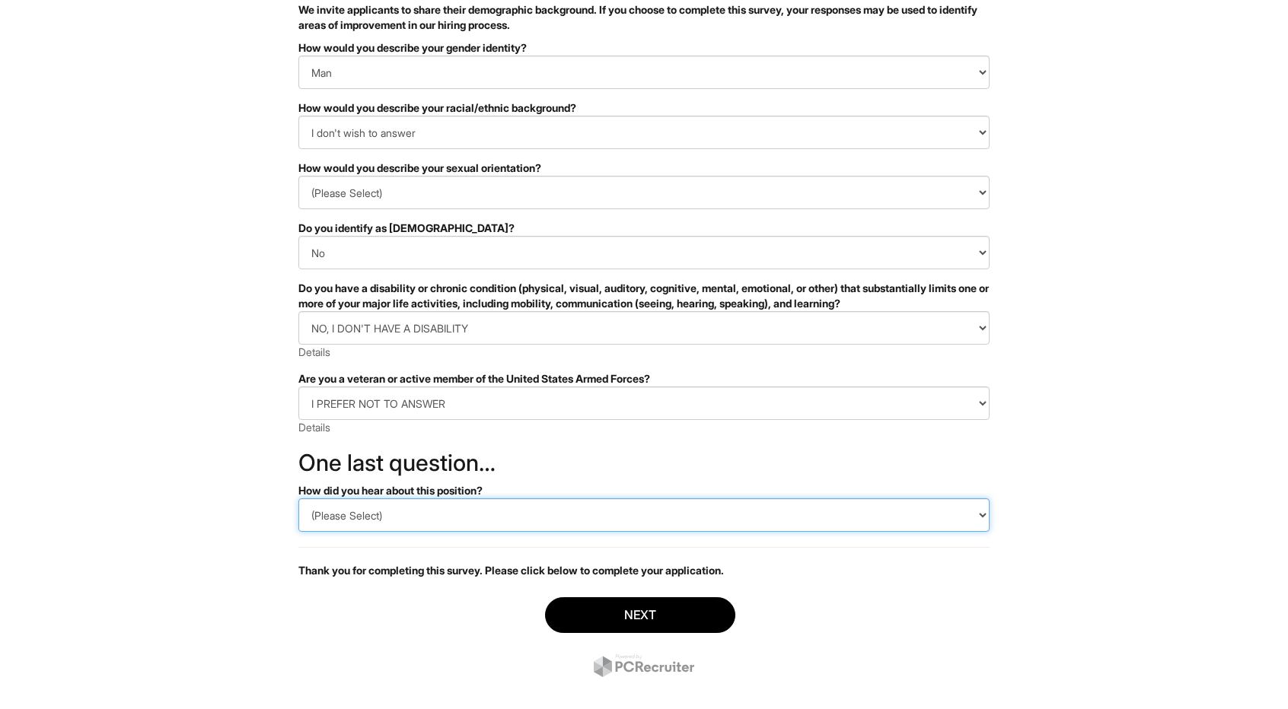
click at [483, 521] on select "(Please Select) CareerBuilder Indeed LinkedIn Monster Referral Other" at bounding box center [643, 515] width 691 height 33
select select "Monster"
click at [298, 499] on select "(Please Select) CareerBuilder Indeed LinkedIn Monster Referral Other" at bounding box center [643, 515] width 691 height 33
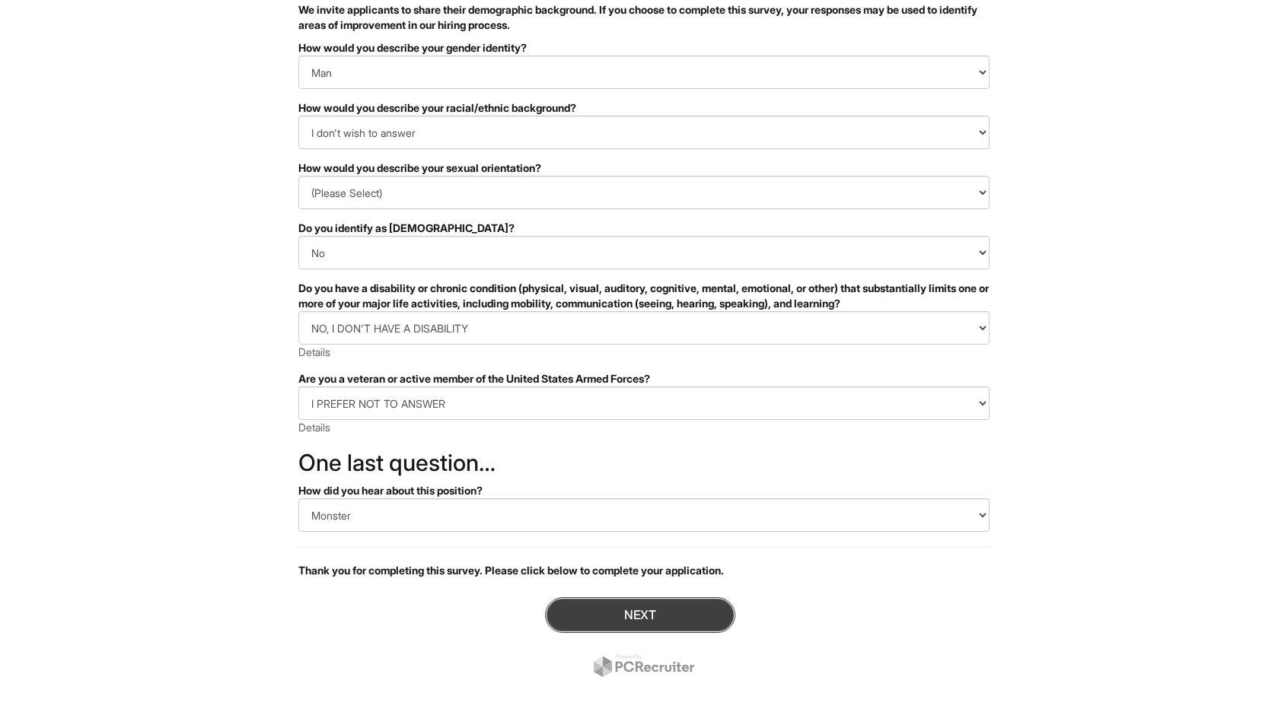
click at [641, 610] on button "Next" at bounding box center [640, 616] width 190 height 36
